Goal: Task Accomplishment & Management: Use online tool/utility

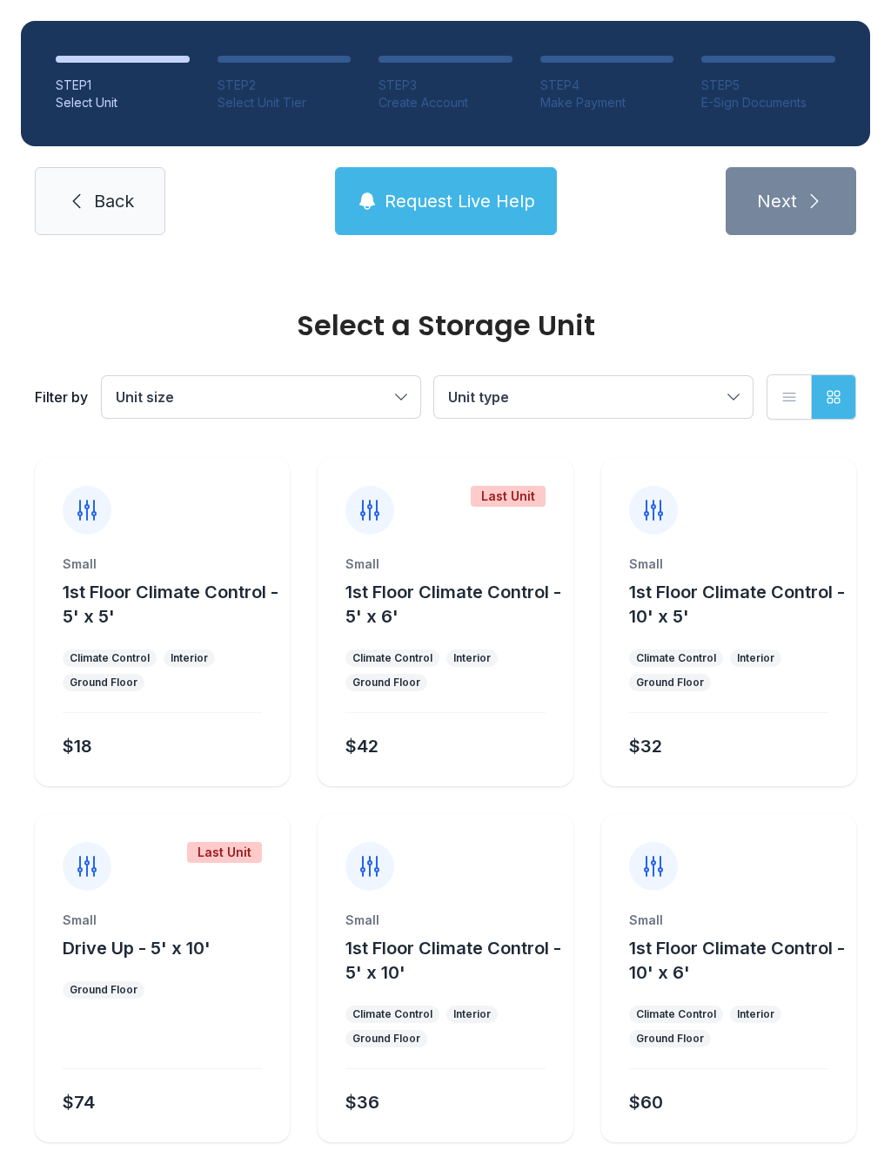
click at [94, 205] on span "Back" at bounding box center [114, 201] width 40 height 24
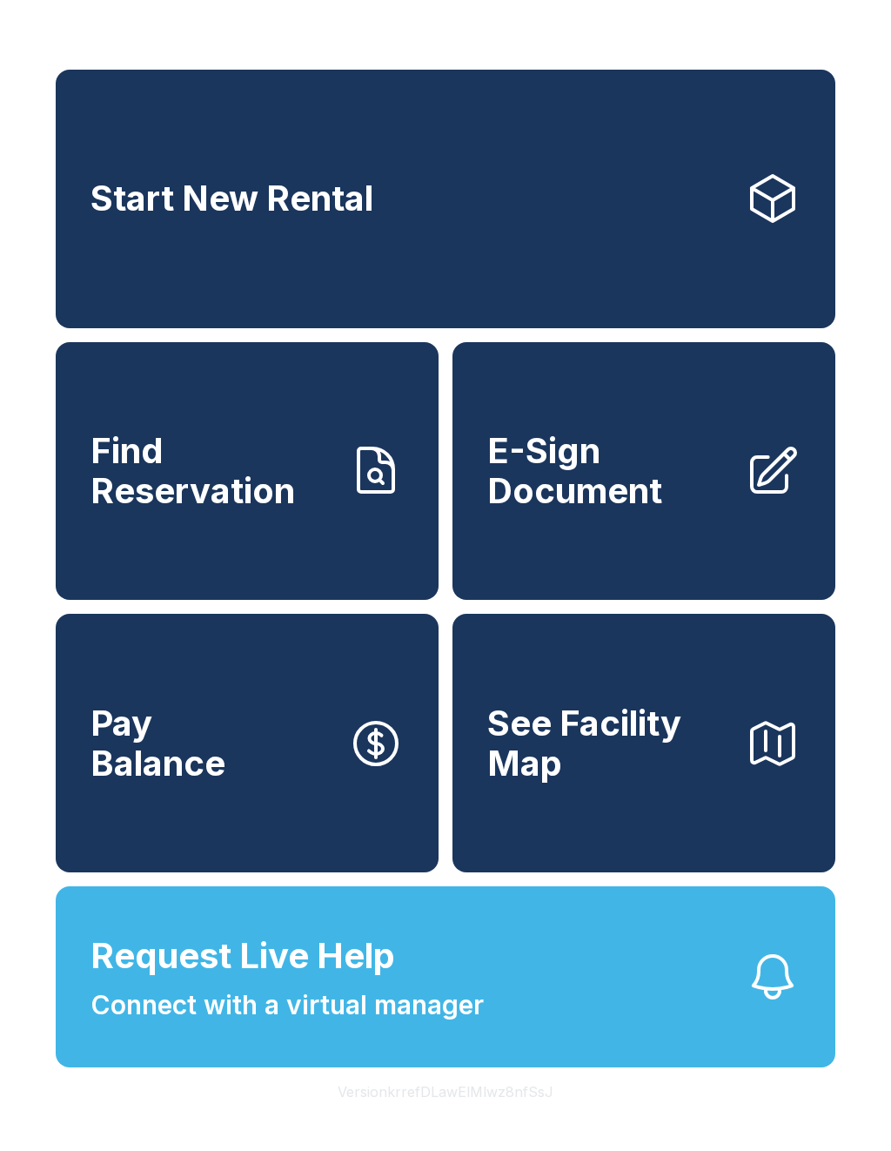
click at [302, 234] on link "Start New Rental" at bounding box center [446, 199] width 780 height 259
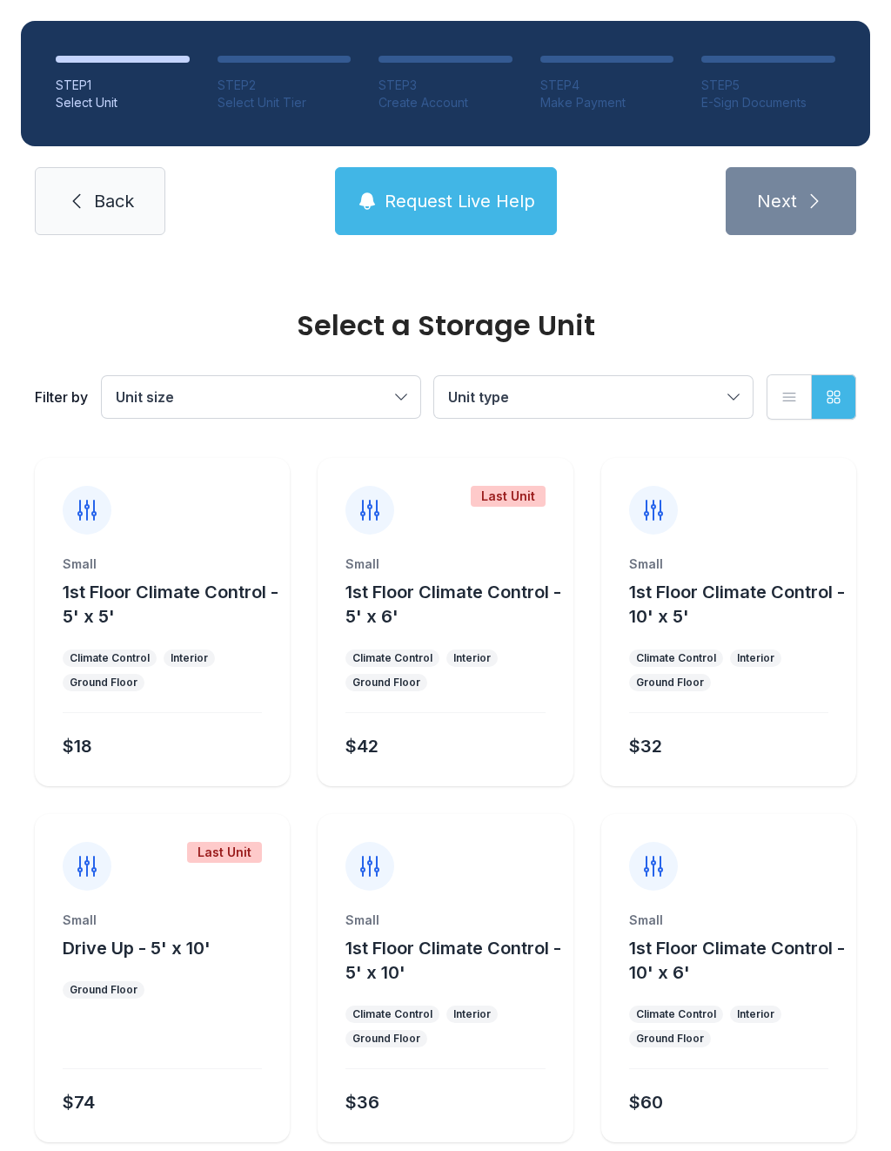
click at [366, 400] on span "Unit size" at bounding box center [252, 396] width 273 height 21
click at [113, 209] on span "Back" at bounding box center [114, 201] width 40 height 24
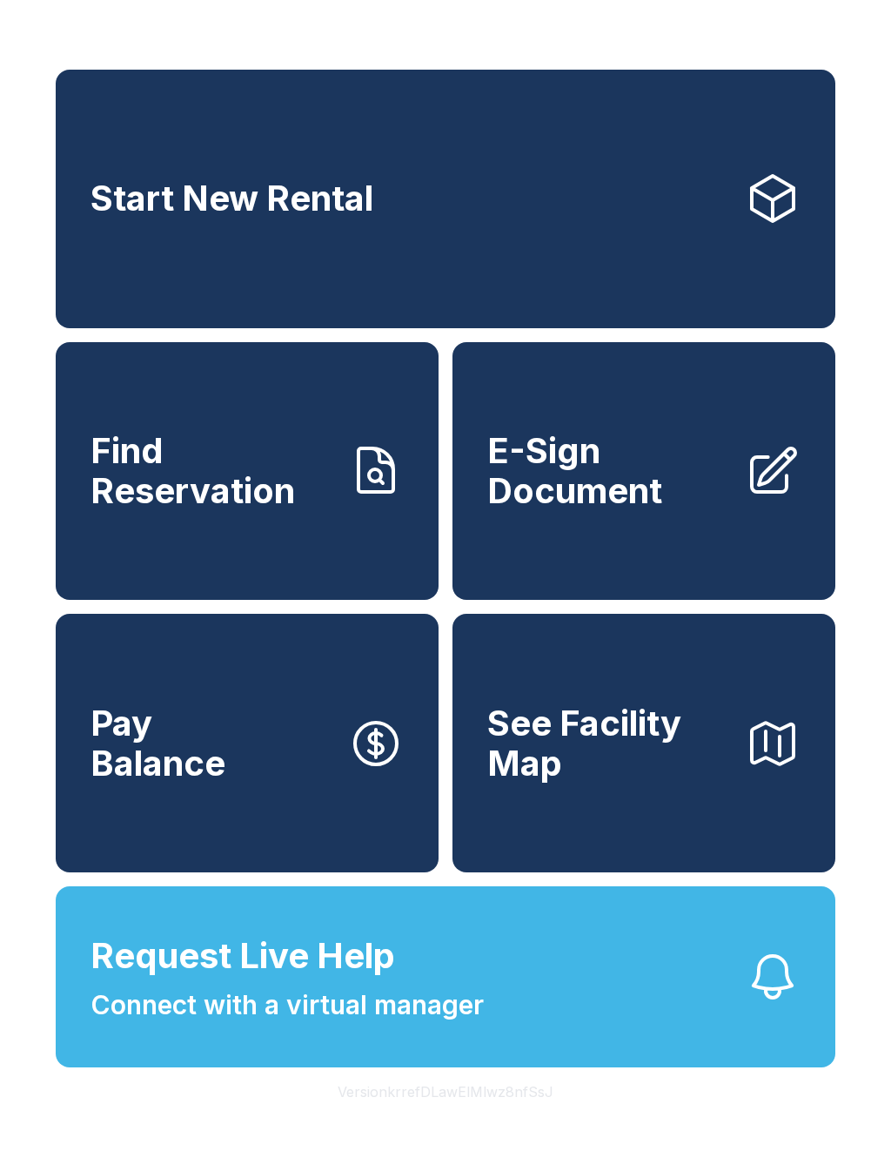
click at [434, 1015] on span "Request Live Help Connect with a virtual manager" at bounding box center [287, 977] width 393 height 95
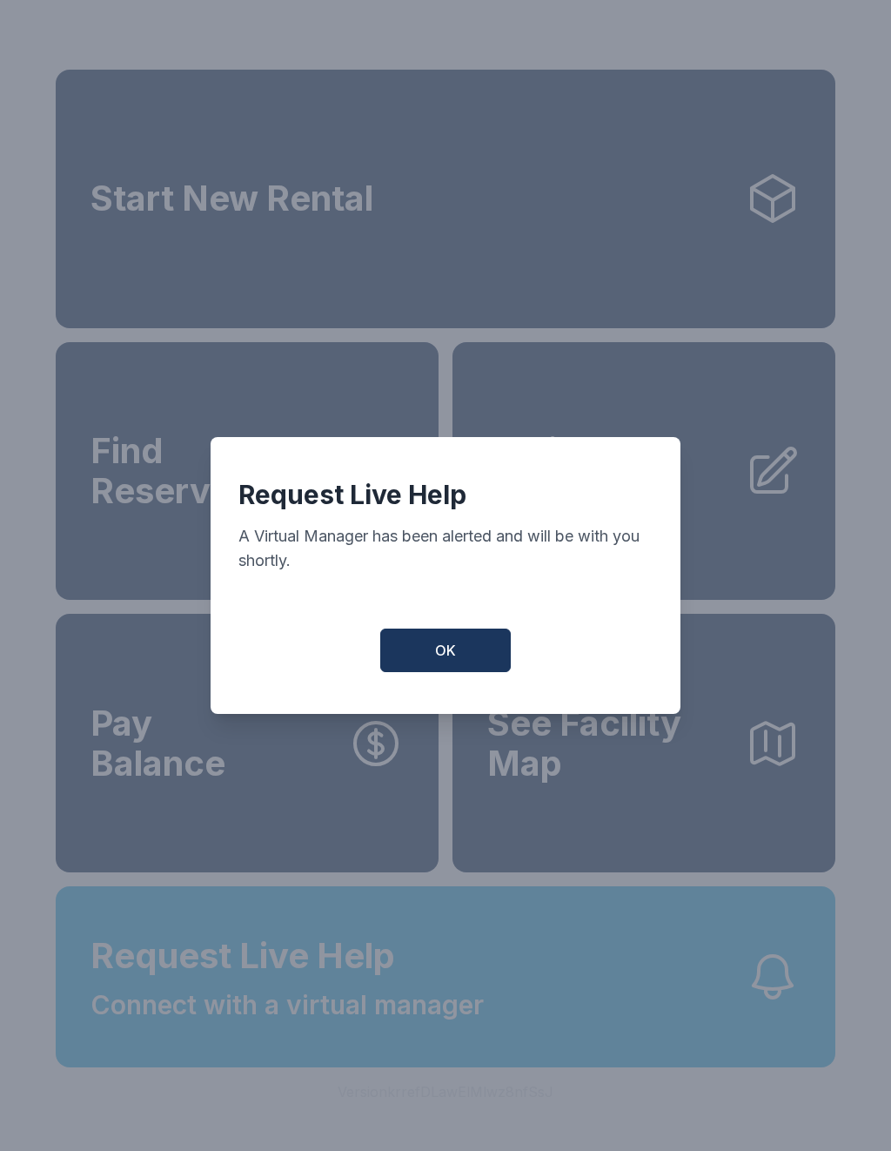
click at [442, 657] on span "OK" at bounding box center [445, 650] width 21 height 21
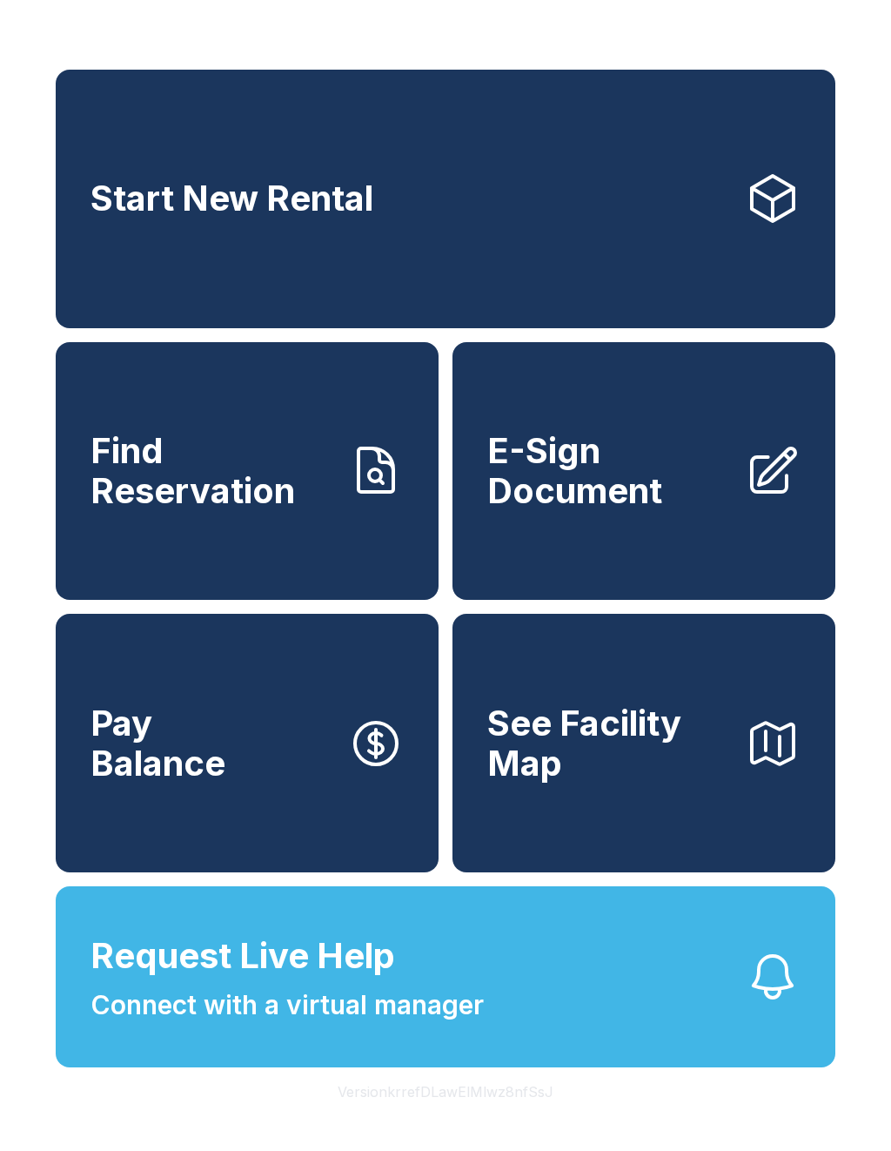
click at [451, 1015] on span "Request Live Help Connect with a virtual manager" at bounding box center [287, 977] width 393 height 95
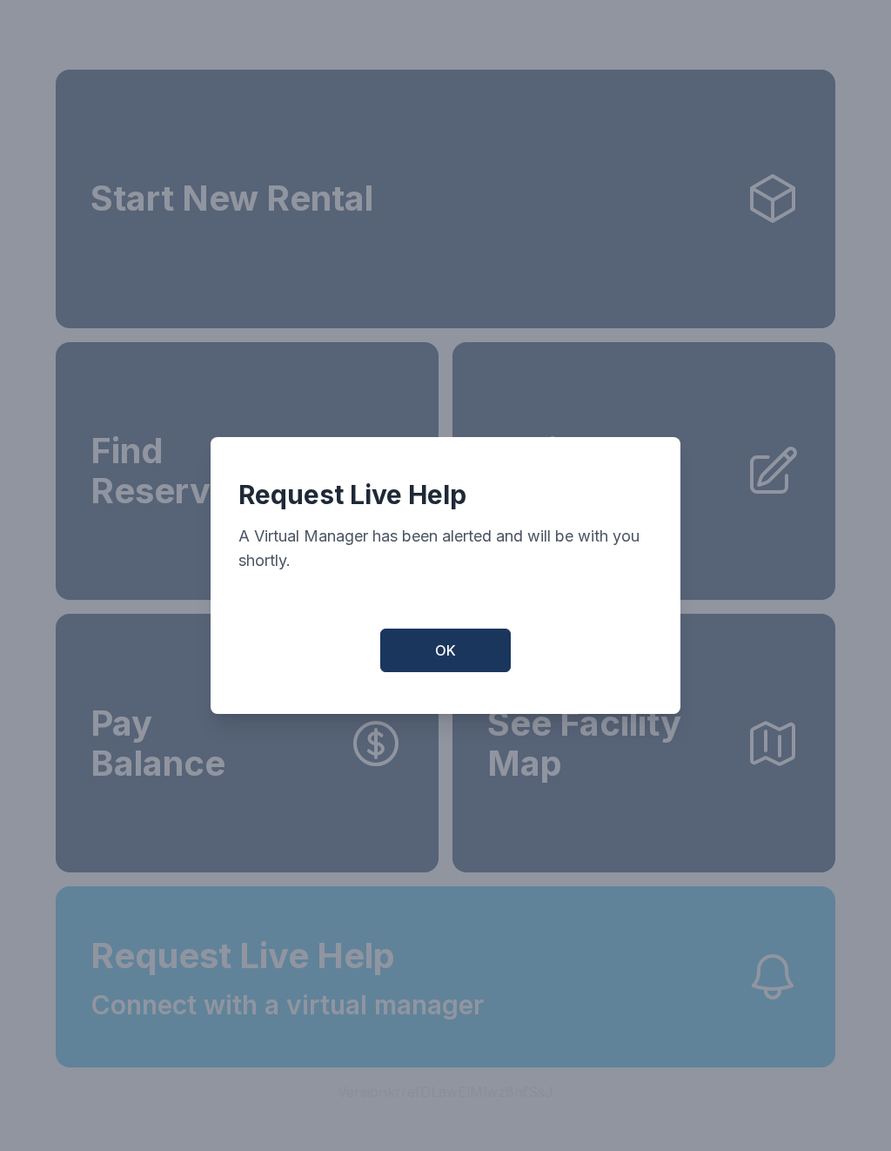
click at [450, 644] on button "OK" at bounding box center [445, 650] width 131 height 44
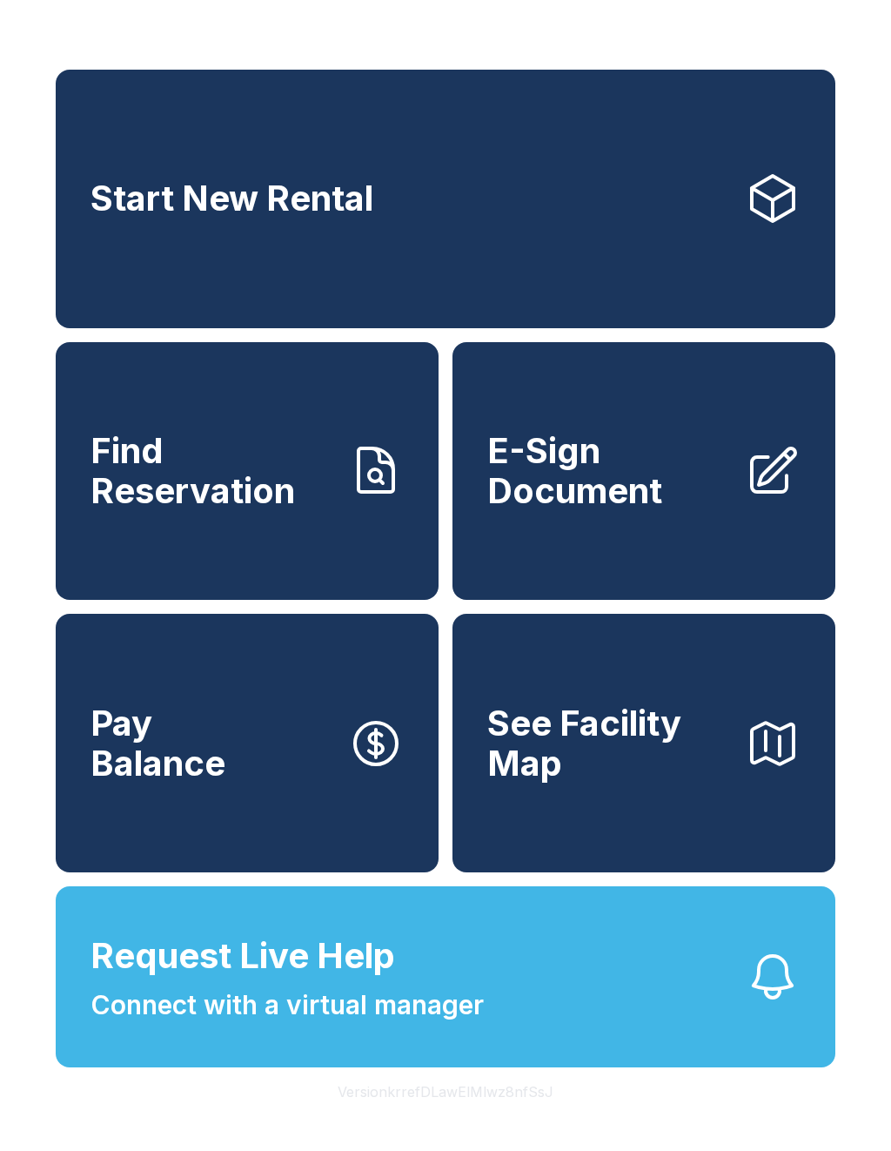
click at [451, 1024] on span "Connect with a virtual manager" at bounding box center [287, 1004] width 393 height 39
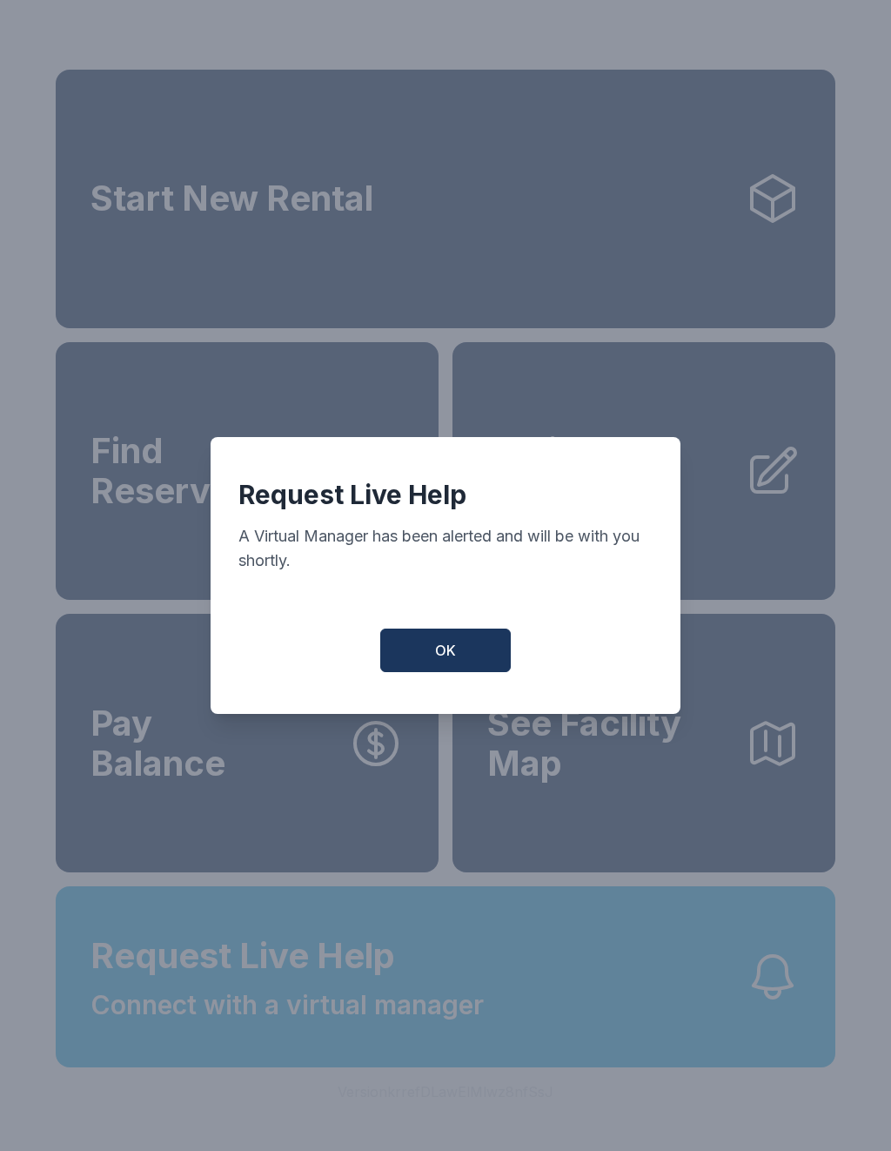
click at [410, 646] on button "OK" at bounding box center [445, 650] width 131 height 44
